Goal: Task Accomplishment & Management: Manage account settings

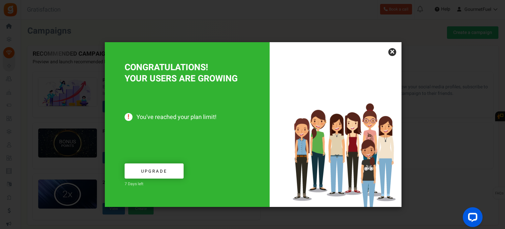
click at [392, 50] on link "×" at bounding box center [392, 52] width 8 height 8
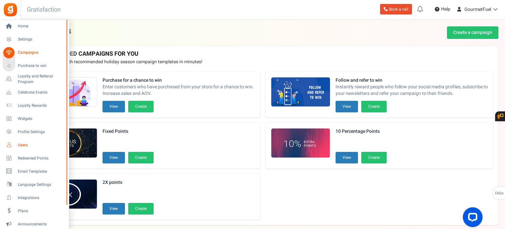
click at [17, 144] on link "Users" at bounding box center [34, 144] width 63 height 11
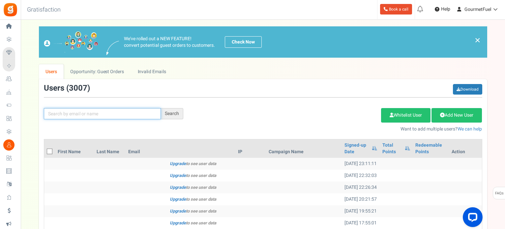
click at [97, 114] on input "text" at bounding box center [102, 113] width 117 height 11
paste input "[EMAIL_ADDRESS][DOMAIN_NAME]"
type input "[EMAIL_ADDRESS][DOMAIN_NAME]"
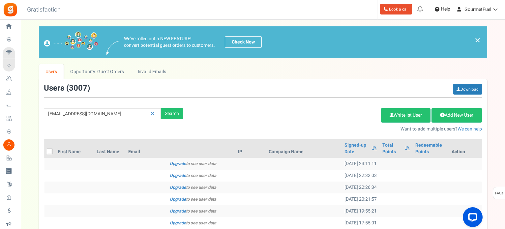
click at [185, 115] on div "[EMAIL_ADDRESS][DOMAIN_NAME] Search" at bounding box center [113, 113] width 149 height 11
click at [172, 113] on div "Search" at bounding box center [172, 113] width 22 height 11
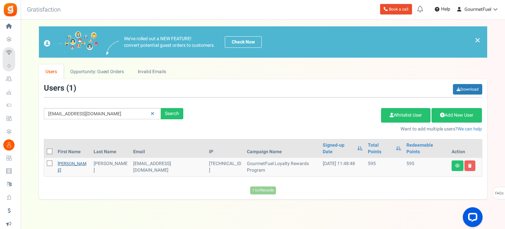
click at [63, 161] on link "[PERSON_NAME]" at bounding box center [72, 167] width 29 height 13
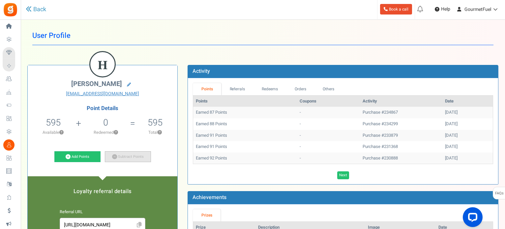
click at [127, 159] on link "Subtract Points" at bounding box center [128, 156] width 46 height 11
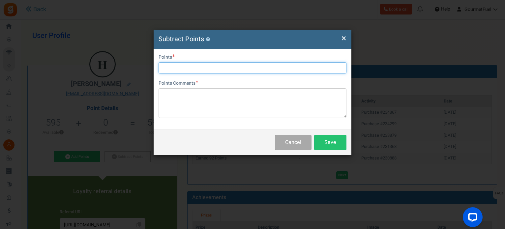
click at [205, 70] on input "text" at bounding box center [253, 67] width 188 height 11
type input "580"
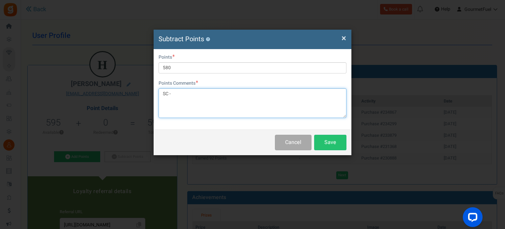
paste textarea "GRPAY1Ht1wzVd"
paste textarea "€29.00"
type textarea "SC - GRPAY1Ht1wzVd //€29.00"
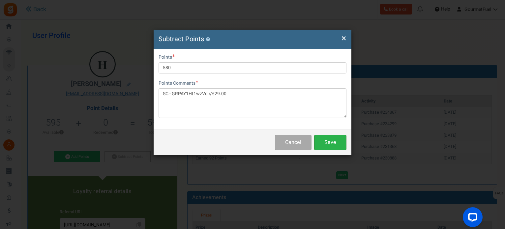
click at [335, 148] on button "Save" at bounding box center [330, 142] width 32 height 15
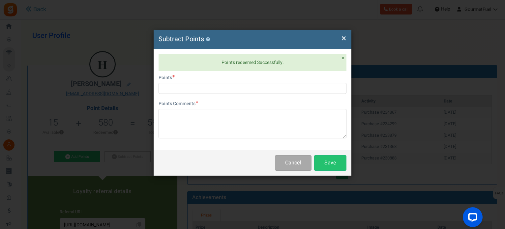
click at [341, 37] on span "×" at bounding box center [343, 38] width 5 height 13
